Goal: Contribute content

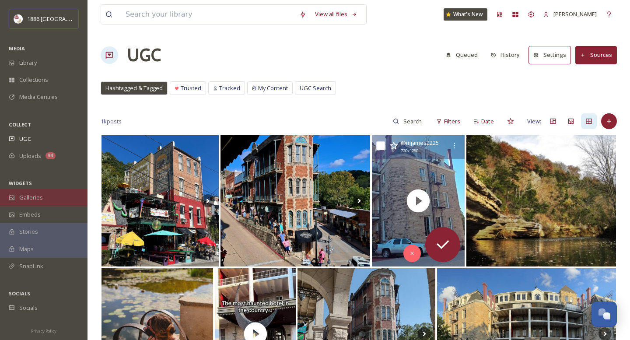
click at [43, 197] on div "Galleries" at bounding box center [44, 197] width 88 height 17
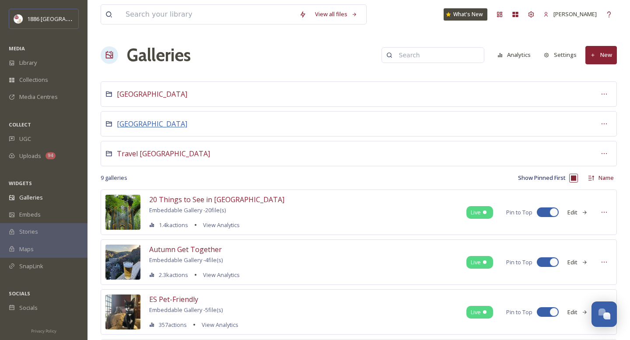
click at [151, 126] on span "[GEOGRAPHIC_DATA]" at bounding box center [152, 124] width 70 height 10
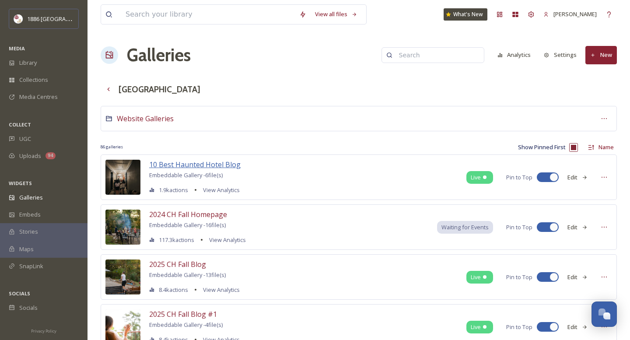
click at [210, 167] on span "10 Best Haunted Hotel Blog" at bounding box center [194, 165] width 91 height 10
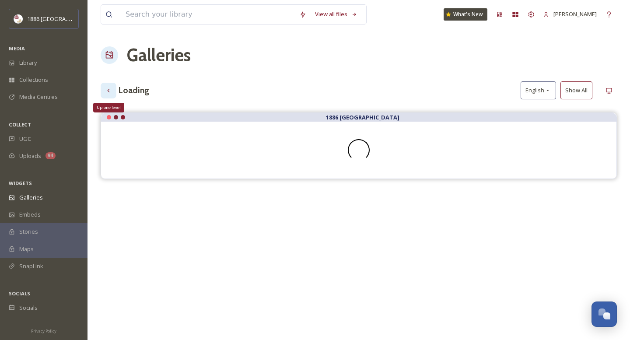
click at [110, 93] on icon at bounding box center [108, 90] width 7 height 7
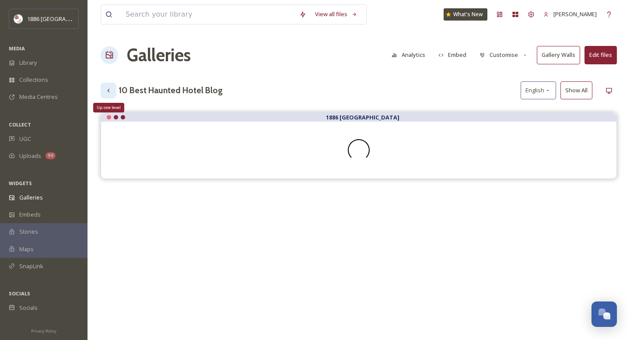
click at [110, 90] on icon at bounding box center [108, 90] width 7 height 7
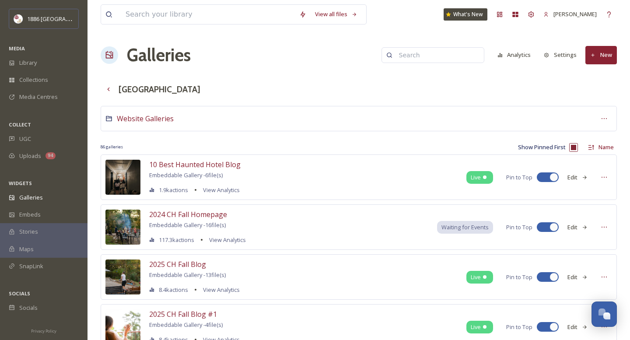
click at [615, 52] on button "New" at bounding box center [601, 55] width 32 height 18
click at [603, 77] on span "Gallery" at bounding box center [603, 75] width 18 height 8
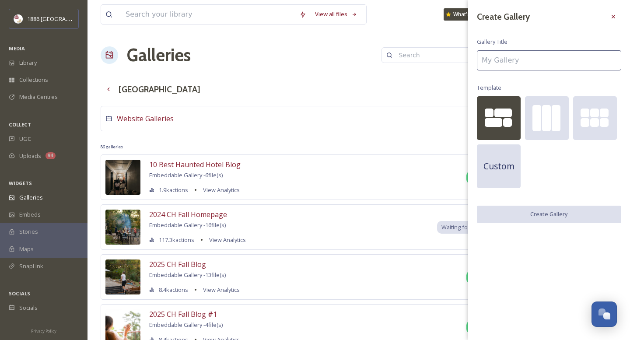
click at [502, 59] on input at bounding box center [549, 60] width 144 height 20
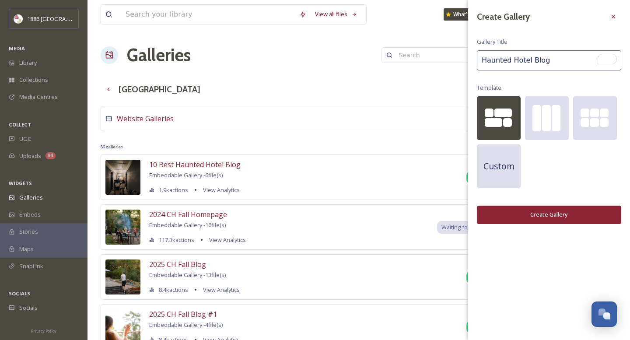
type input "Haunted Hotel Blog"
click at [553, 218] on button "Create Gallery" at bounding box center [549, 215] width 144 height 18
